Goal: Information Seeking & Learning: Learn about a topic

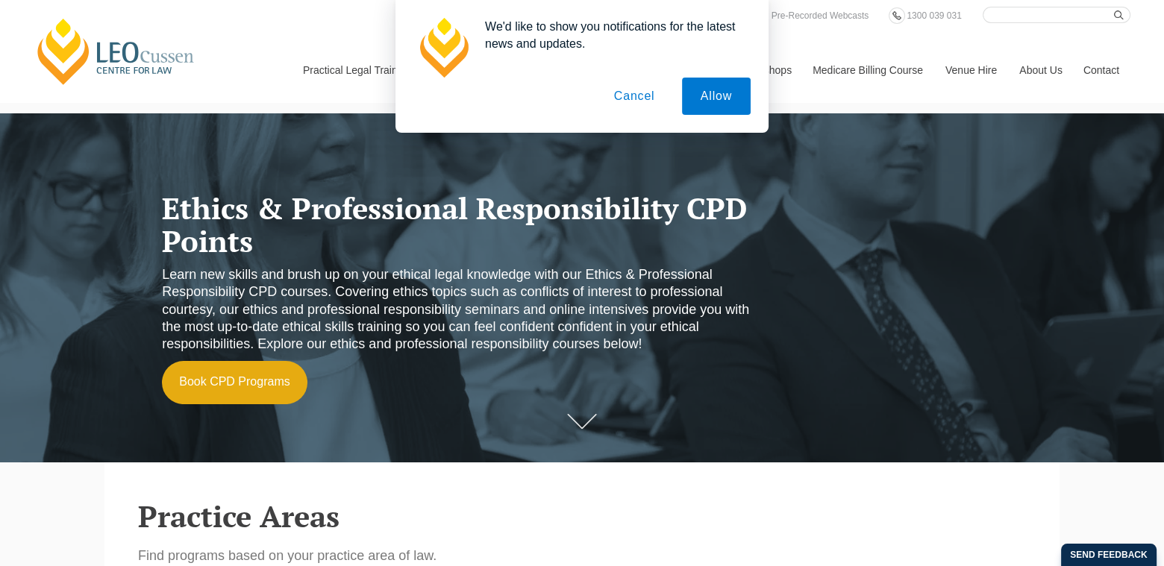
click at [642, 94] on button "Cancel" at bounding box center [634, 96] width 78 height 37
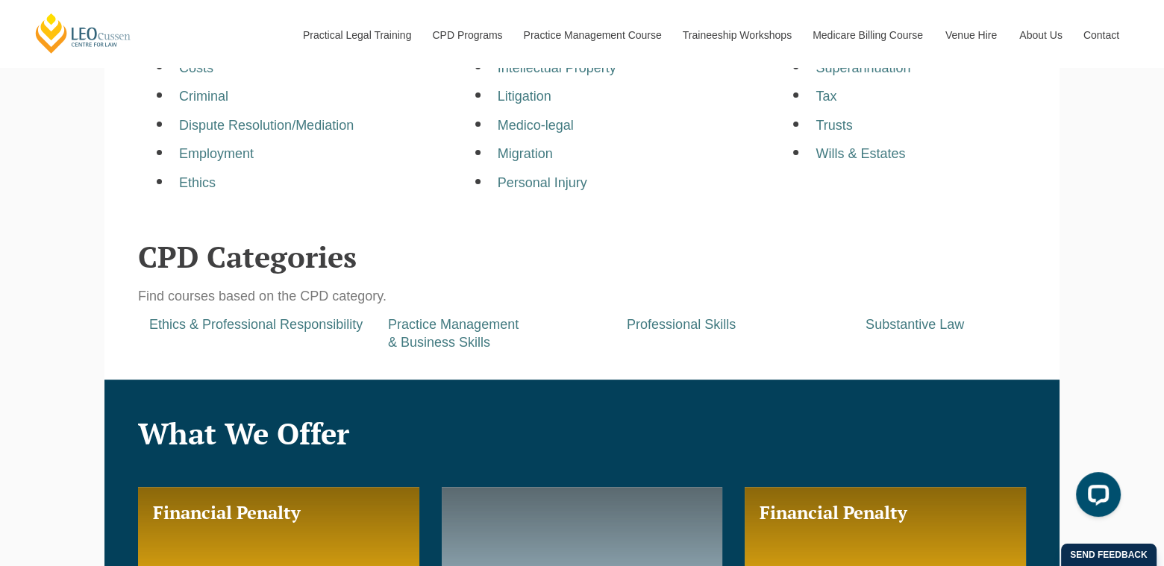
scroll to position [671, 0]
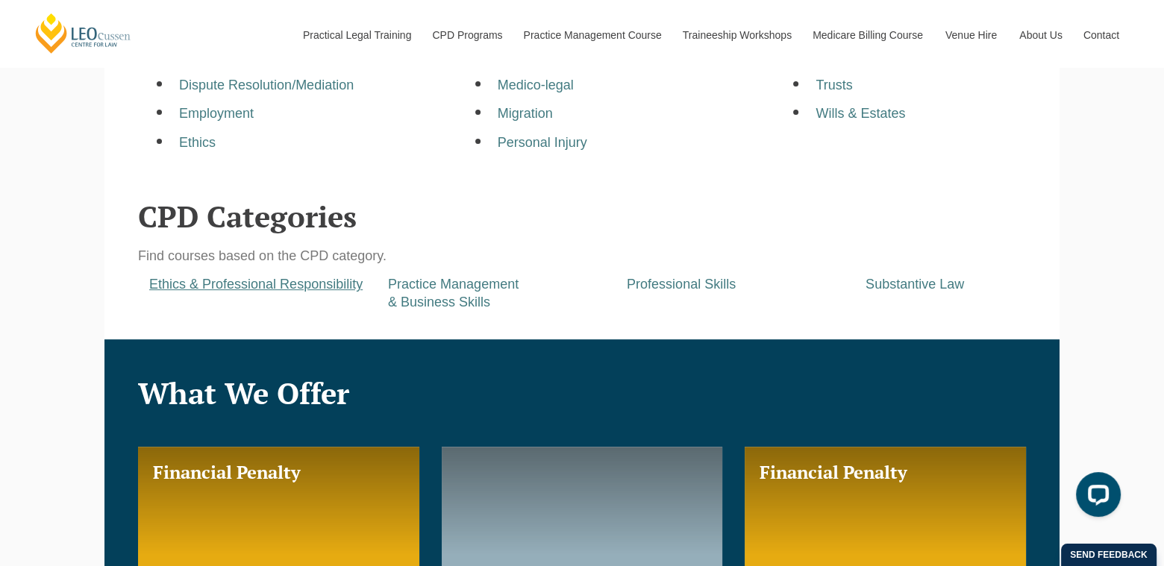
click at [283, 291] on a=pages/cpd-programs&taxons=pages/cpd-programs/cpd-category/ethics-and-professional-responsibility"] "Ethics & Professional Responsibility" at bounding box center [255, 284] width 213 height 15
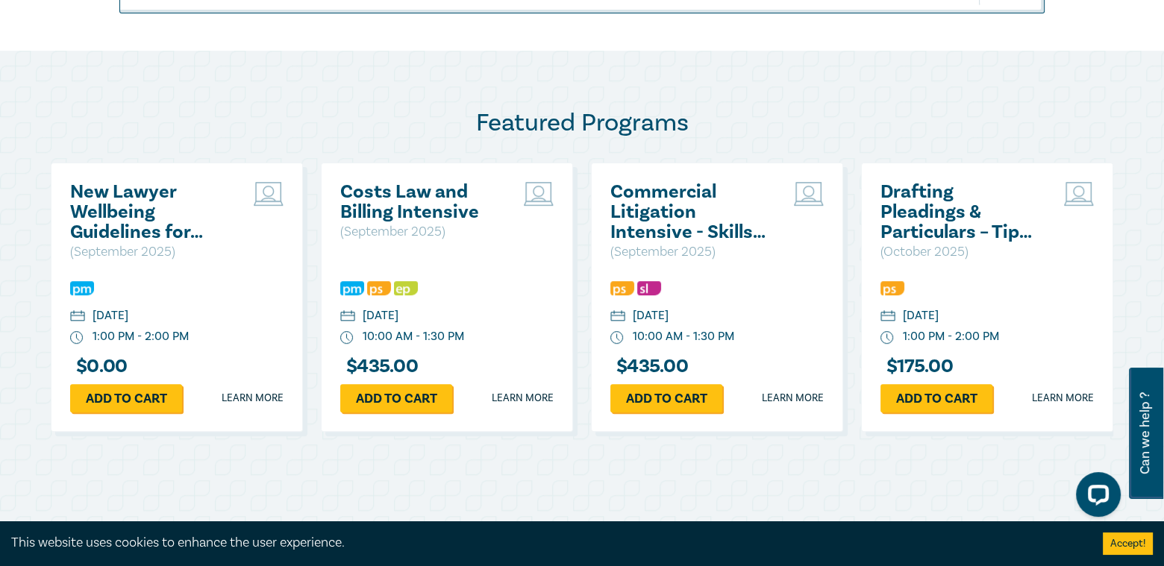
scroll to position [373, 0]
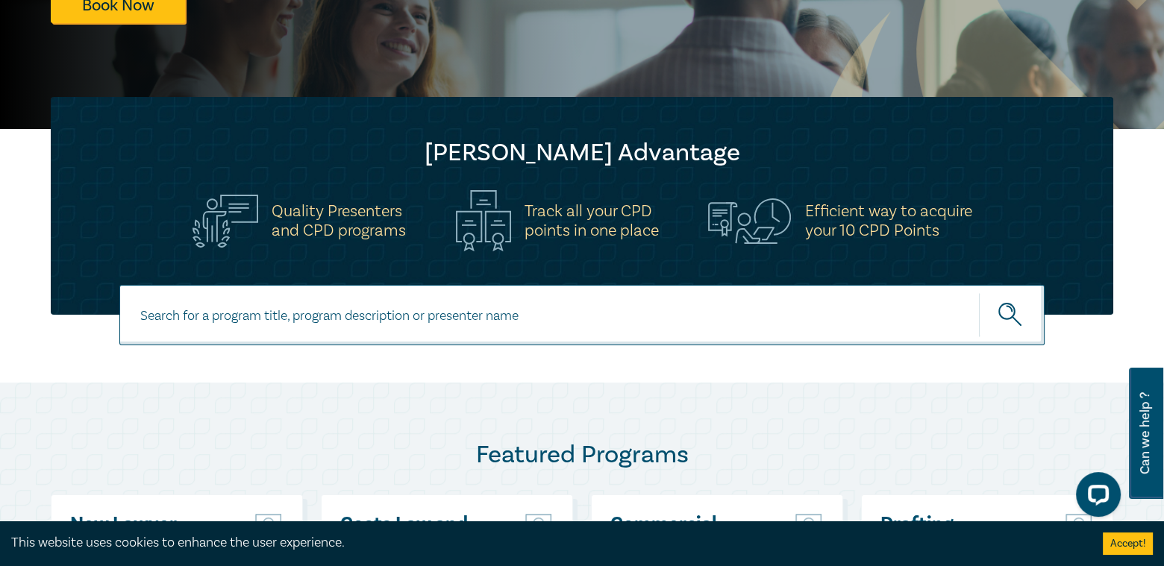
click at [350, 320] on input at bounding box center [581, 315] width 925 height 60
click at [400, 308] on input at bounding box center [565, 316] width 780 height 19
type input "ethics & Professional Responsibility"
click at [1014, 307] on icon "submit" at bounding box center [1011, 316] width 26 height 26
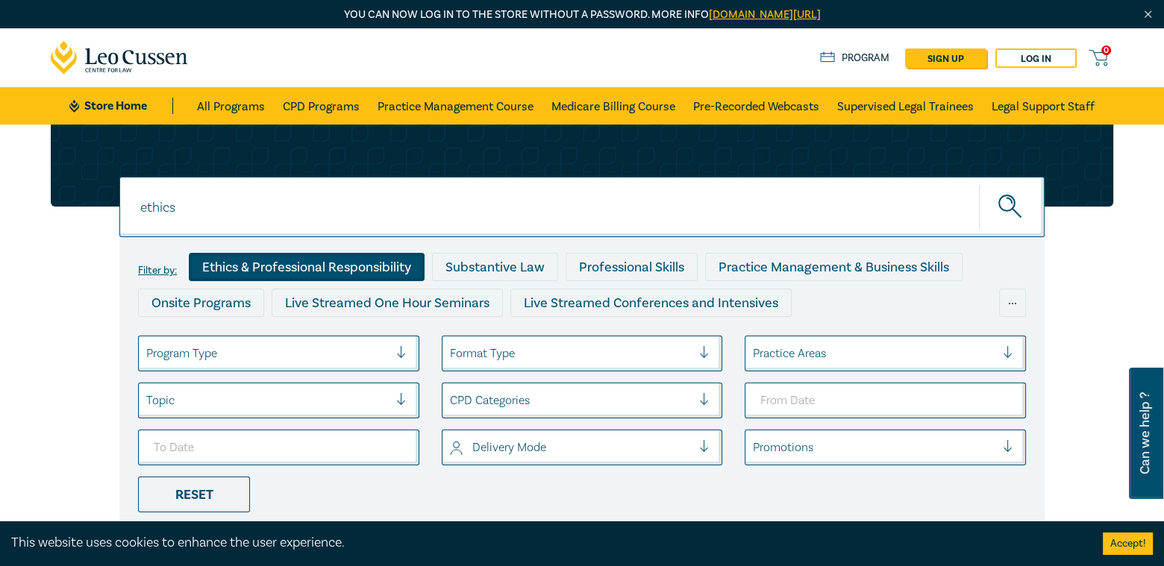
click at [244, 262] on div "Ethics & Professional Responsibility" at bounding box center [307, 267] width 236 height 28
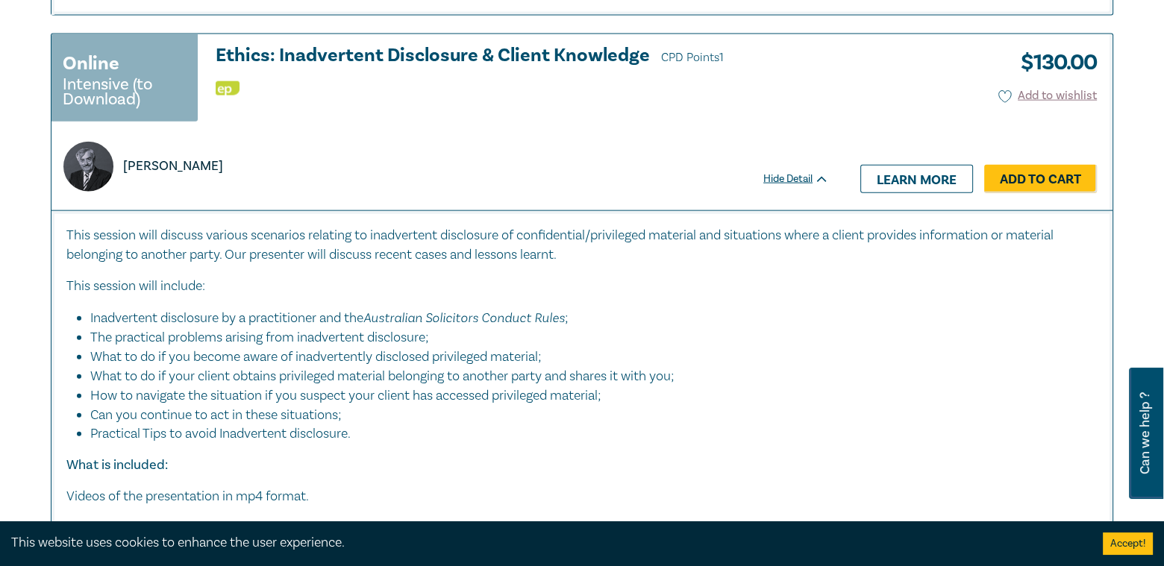
scroll to position [4327, 0]
